Goal: Check status: Check status

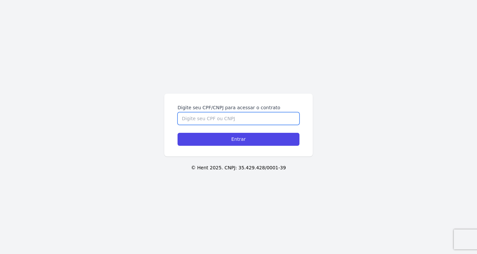
click at [282, 118] on input "Digite seu CPF/CNPJ para acessar o contrato" at bounding box center [239, 118] width 122 height 13
paste input "399.294.368-20"
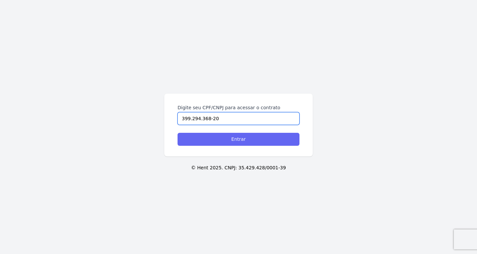
type input "399.294.368-20"
click at [283, 137] on input "Entrar" at bounding box center [239, 139] width 122 height 13
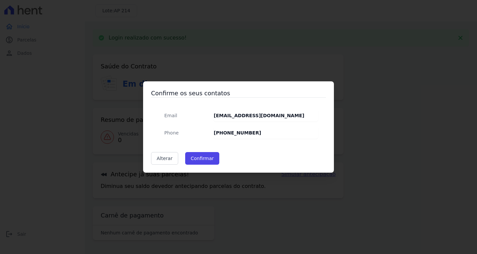
click at [218, 164] on div "Confirme os seus contatos Email [EMAIL_ADDRESS][DOMAIN_NAME] Phone [PHONE_NUMBE…" at bounding box center [238, 126] width 191 height 91
click at [209, 159] on button "Confirmar" at bounding box center [202, 158] width 34 height 13
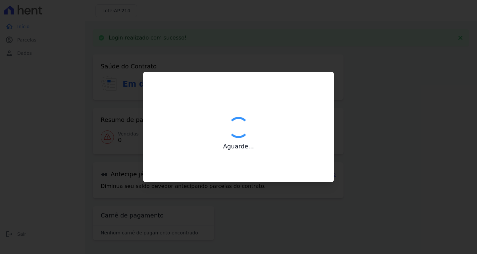
type input "Contatos confirmados com sucesso."
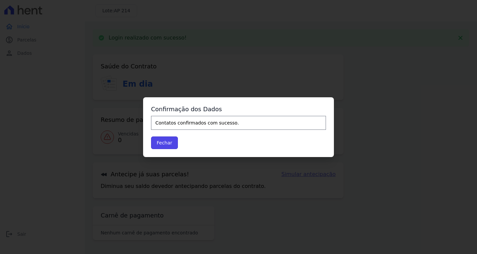
click at [177, 142] on div "Fechar" at bounding box center [238, 142] width 175 height 13
click at [169, 142] on button "Fechar" at bounding box center [164, 142] width 27 height 13
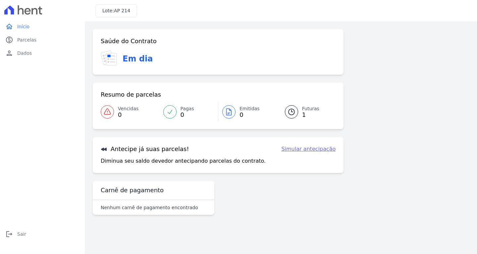
click at [236, 112] on link "Emitidas 0" at bounding box center [247, 111] width 59 height 19
